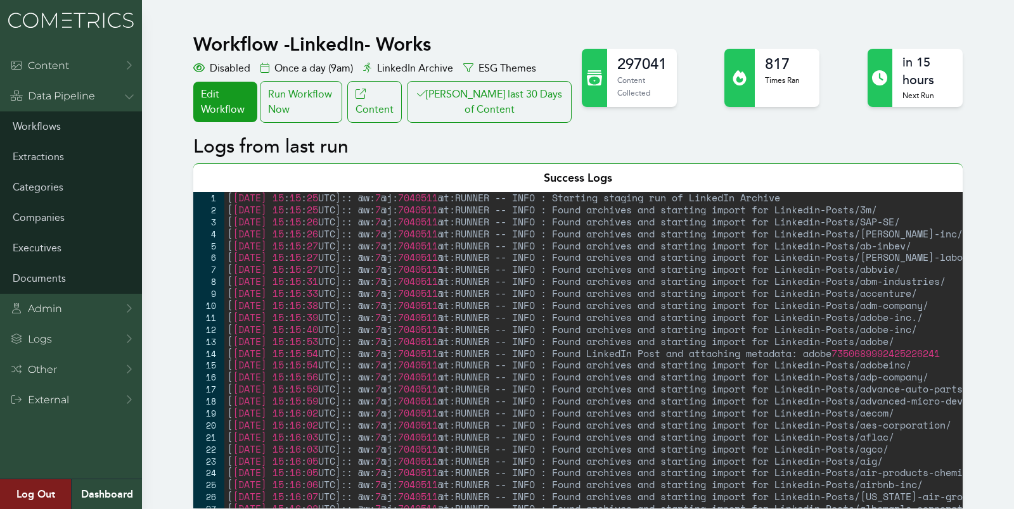
scroll to position [72, 0]
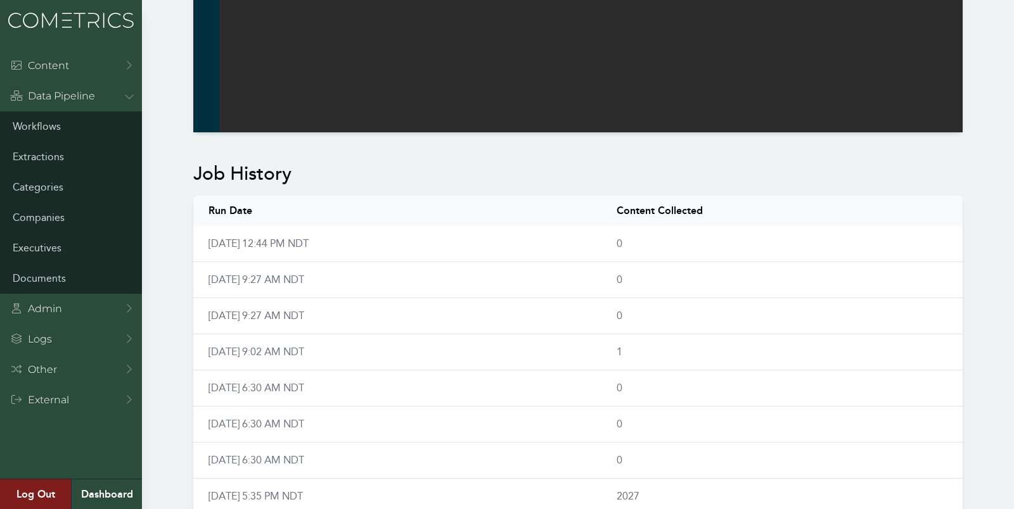
scroll to position [798, 0]
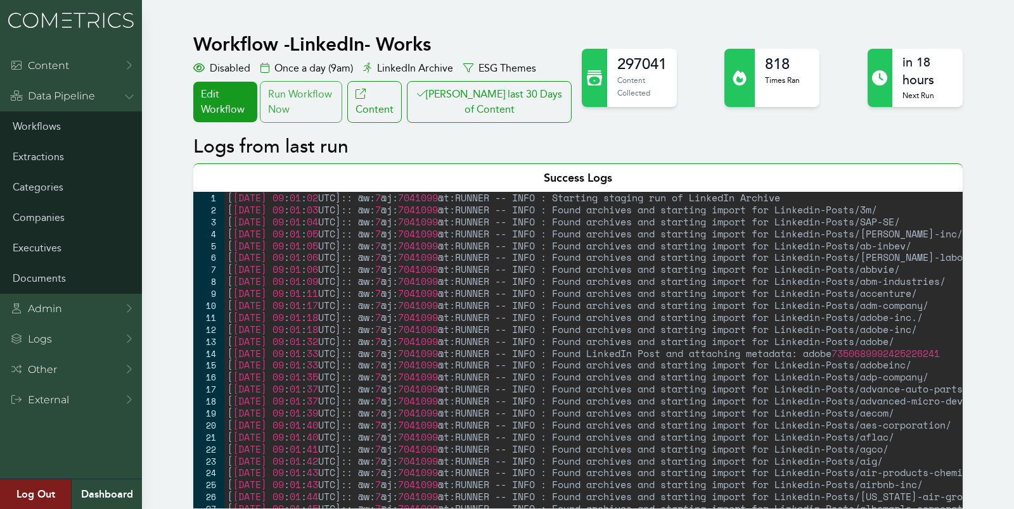
click at [342, 94] on div "Run Workflow Now" at bounding box center [301, 102] width 82 height 42
